Goal: Check status: Check status

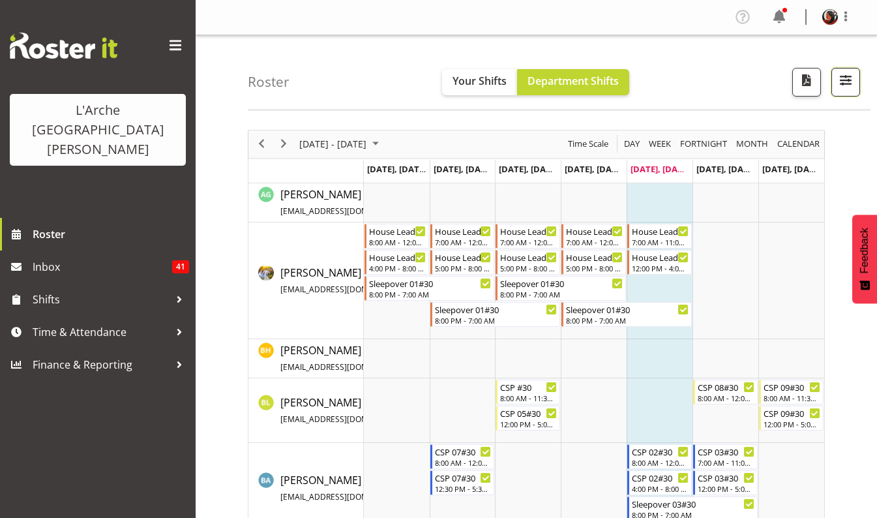
click at [840, 83] on span "button" at bounding box center [845, 80] width 17 height 17
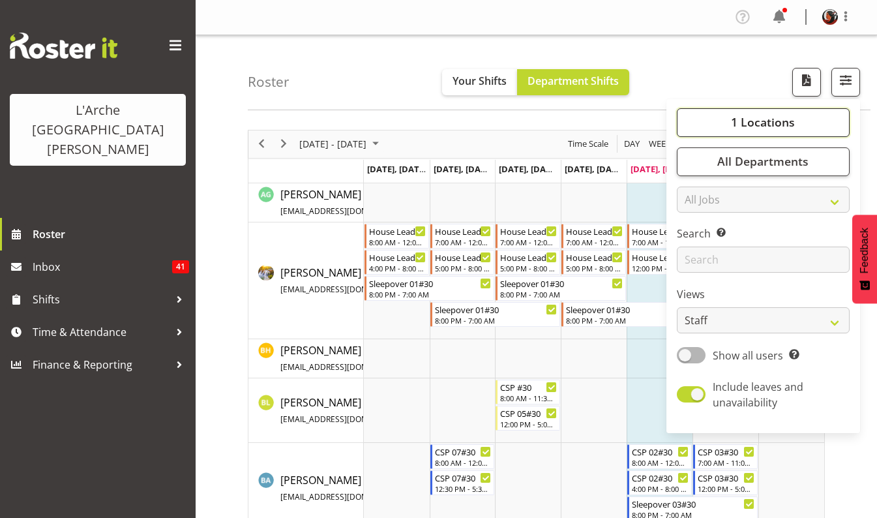
click at [763, 119] on span "1 Locations" at bounding box center [763, 122] width 64 height 16
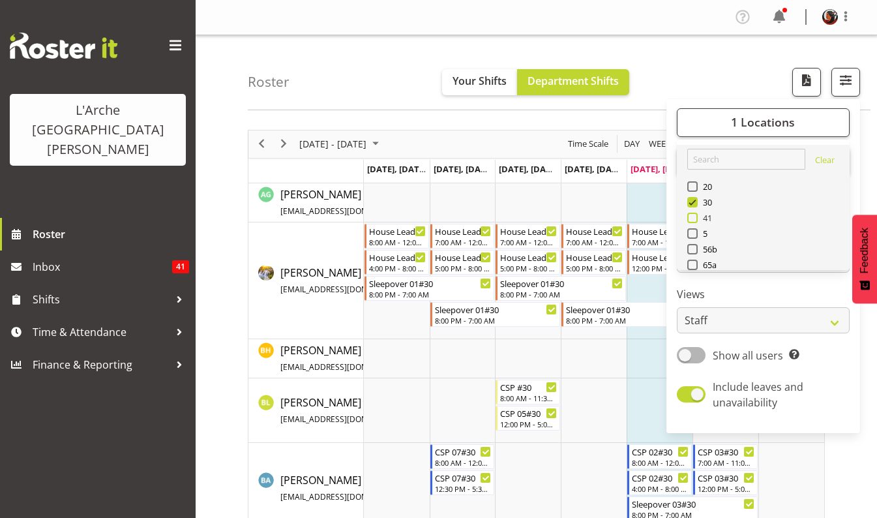
click at [692, 219] on span at bounding box center [692, 218] width 10 height 10
click at [692, 219] on input "41" at bounding box center [691, 217] width 8 height 8
checkbox input "true"
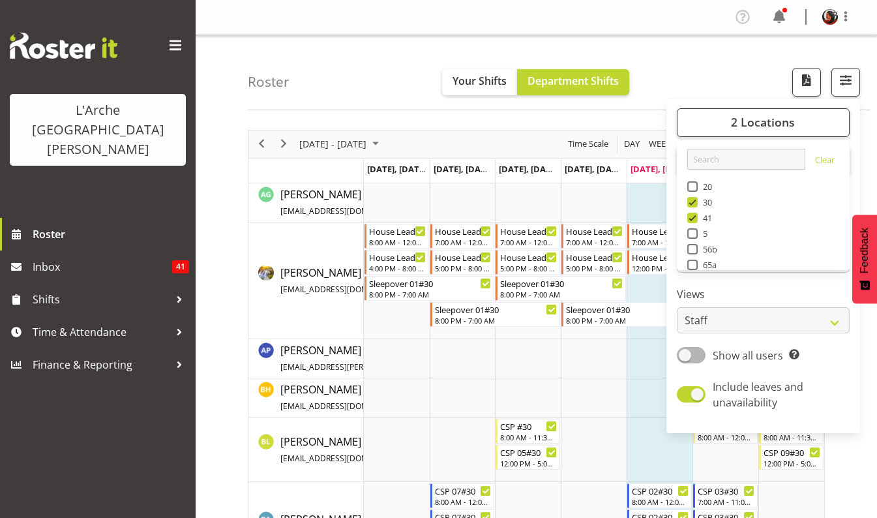
click at [670, 63] on div "Roster Your Shifts Department Shifts 2 Locations Clear 20 30 41 5 56b 65a 73 Ar…" at bounding box center [559, 72] width 623 height 75
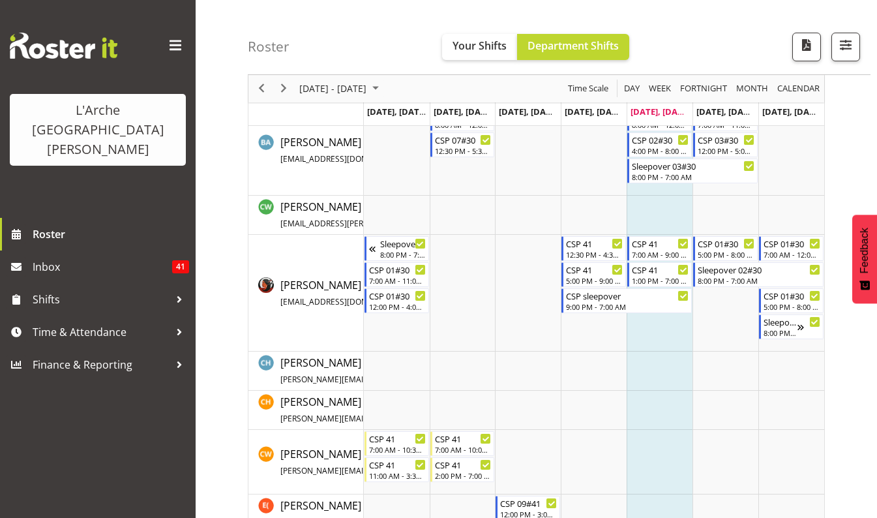
scroll to position [375, 0]
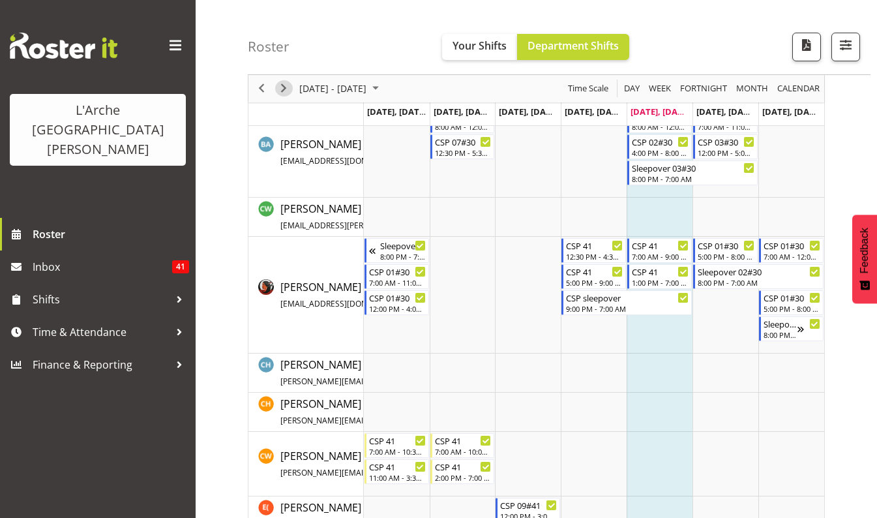
click at [282, 86] on span "Next" at bounding box center [284, 89] width 16 height 16
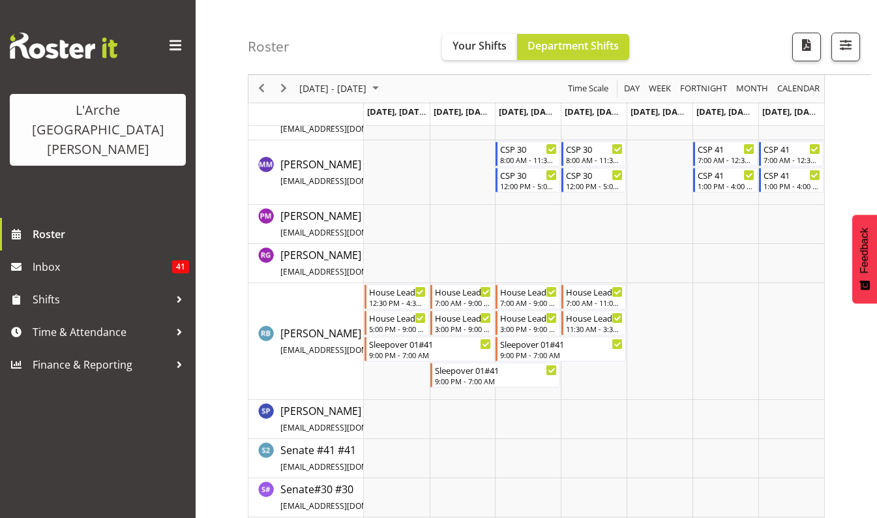
scroll to position [1209, 0]
